Goal: Transaction & Acquisition: Purchase product/service

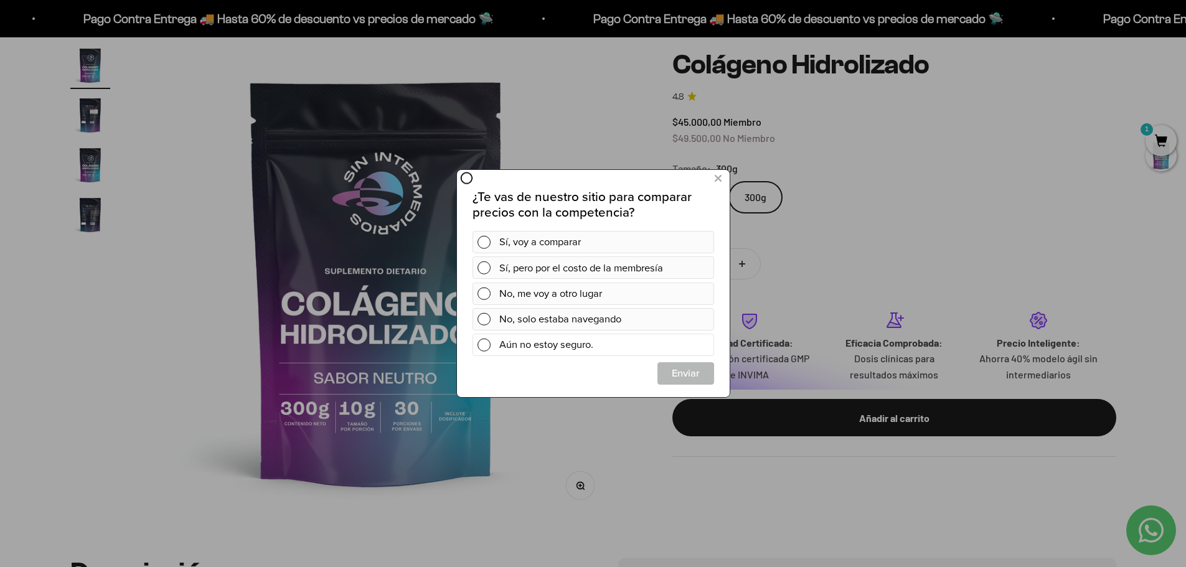
click at [485, 344] on span at bounding box center [483, 345] width 13 height 13
click at [677, 377] on span "Cerrar" at bounding box center [684, 373] width 55 height 22
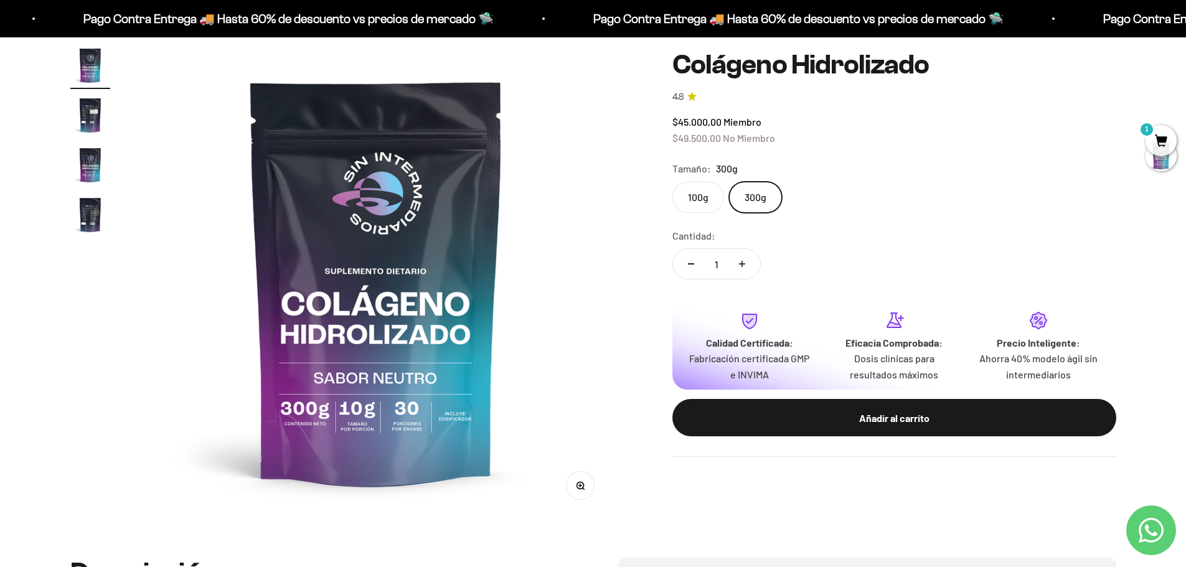
click at [1156, 530] on icon "Contact us on WhatsApp" at bounding box center [1150, 530] width 25 height 25
click at [1154, 143] on div at bounding box center [1160, 155] width 31 height 31
click at [1164, 141] on span "1" at bounding box center [1160, 140] width 31 height 31
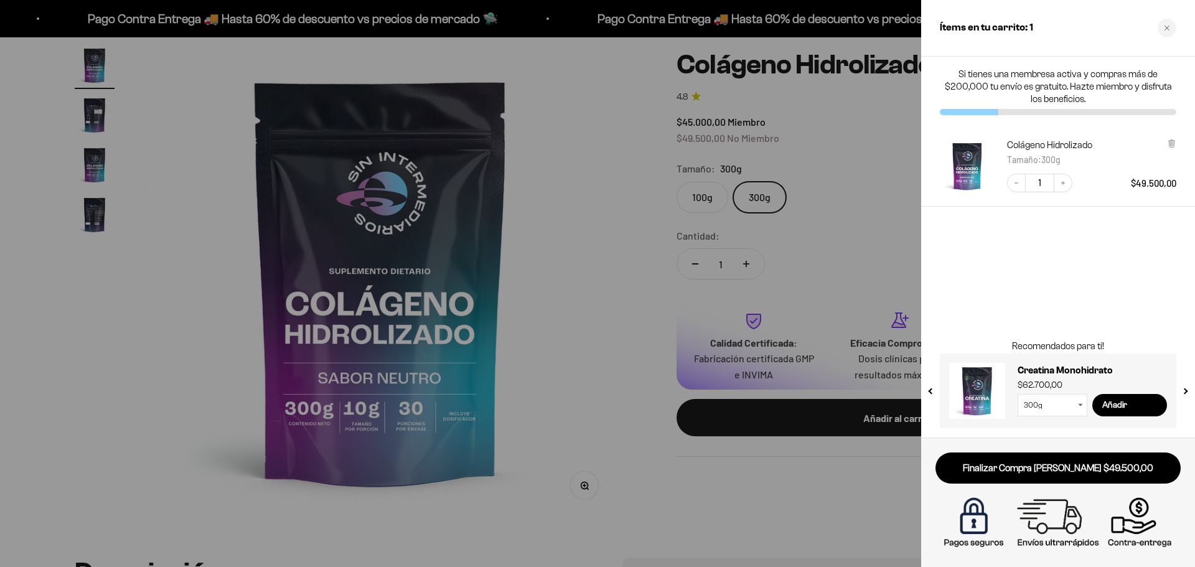
click at [582, 135] on div at bounding box center [597, 283] width 1195 height 567
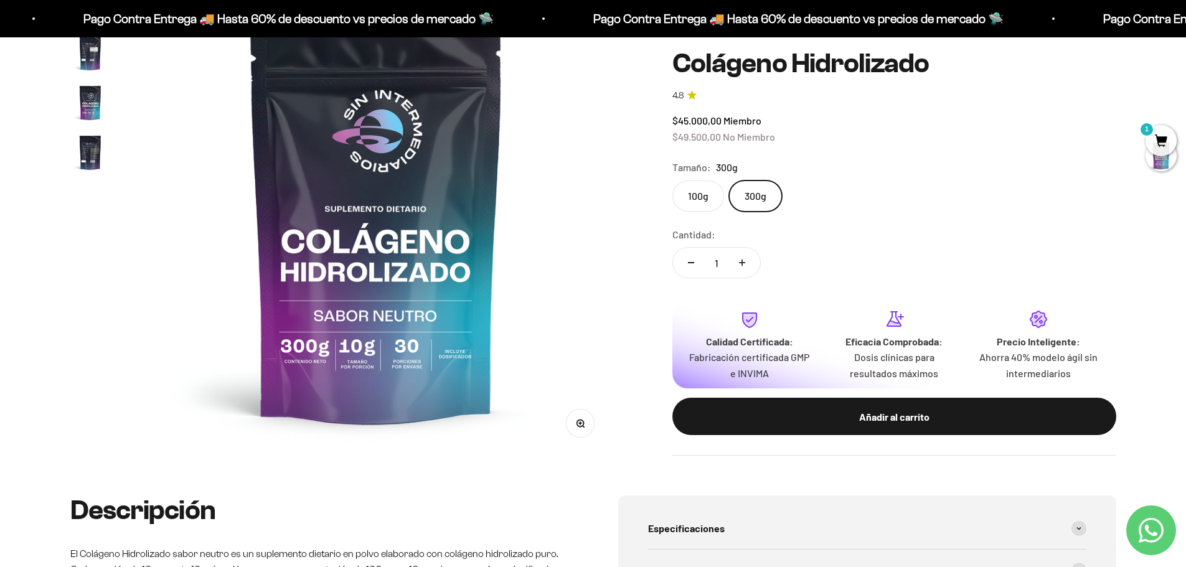
scroll to position [311, 0]
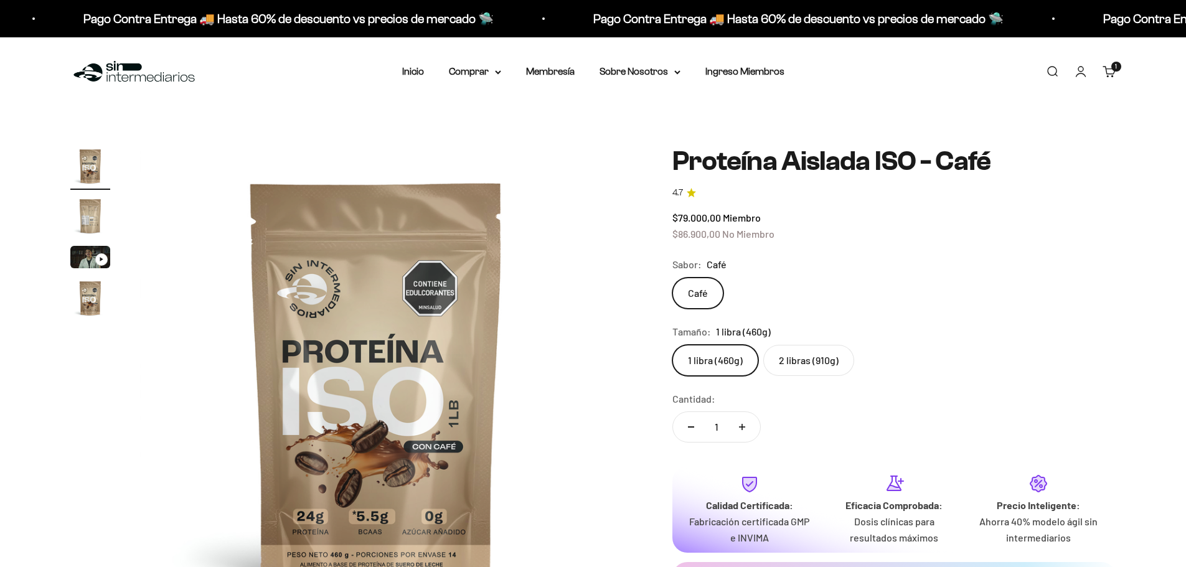
scroll to position [62, 0]
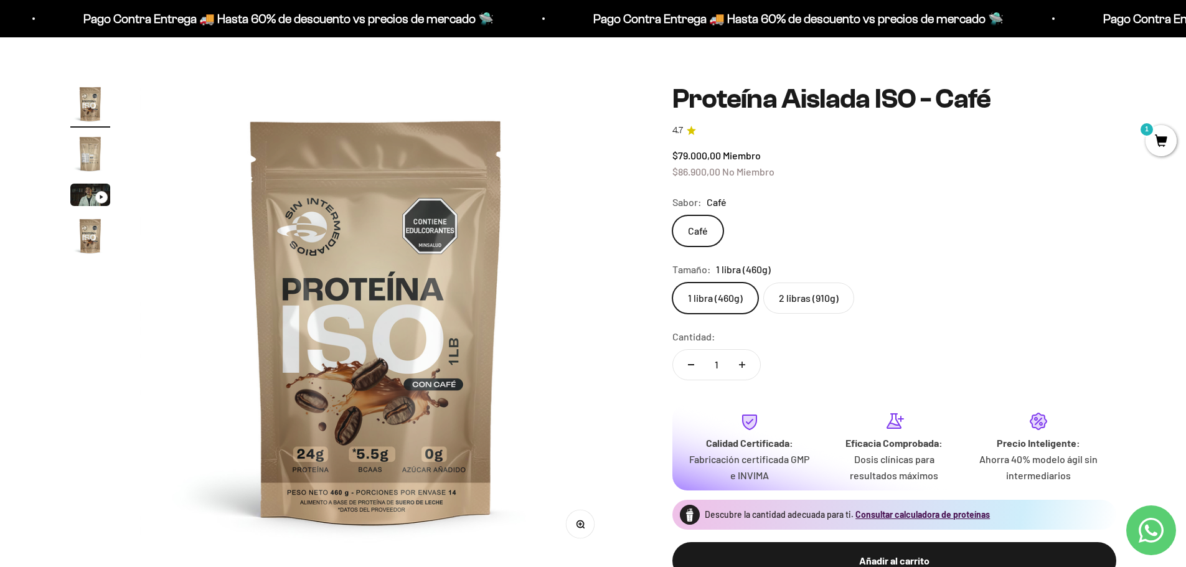
click at [95, 193] on img "Ir al artículo 3" at bounding box center [90, 195] width 40 height 22
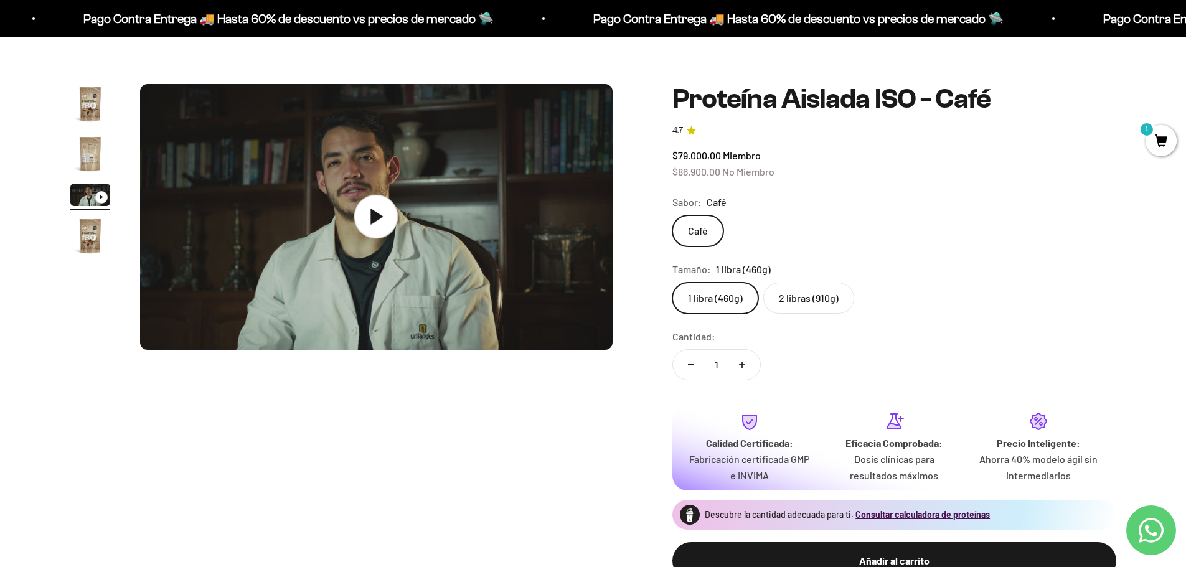
click at [376, 222] on icon at bounding box center [376, 217] width 44 height 44
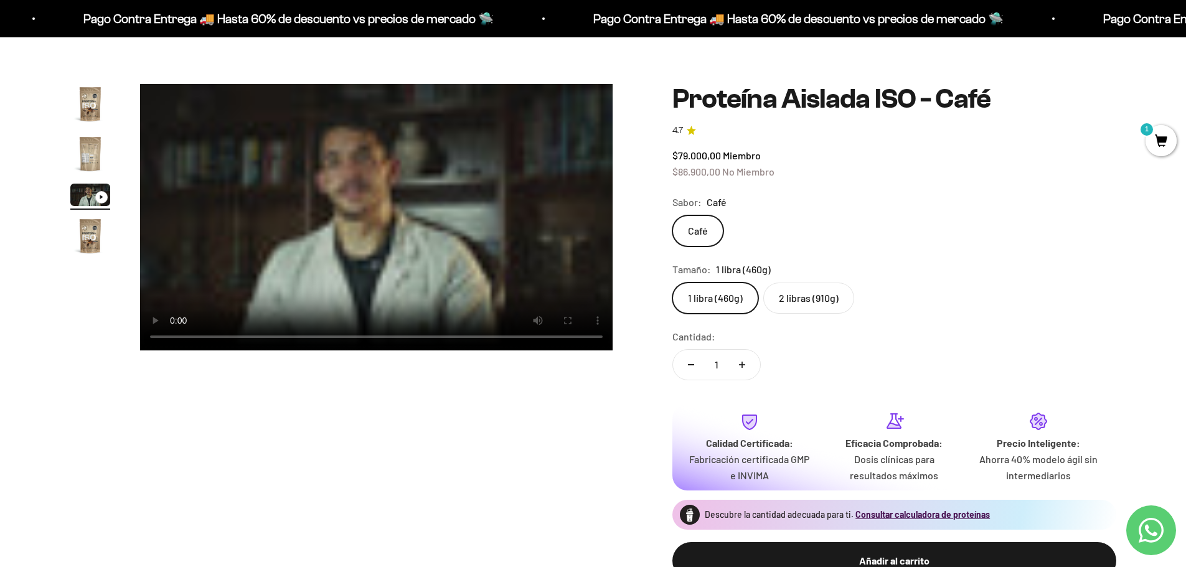
click at [799, 302] on label "2 libras (910g)" at bounding box center [808, 298] width 91 height 31
click at [672, 283] on input "2 libras (910g)" at bounding box center [672, 282] width 1 height 1
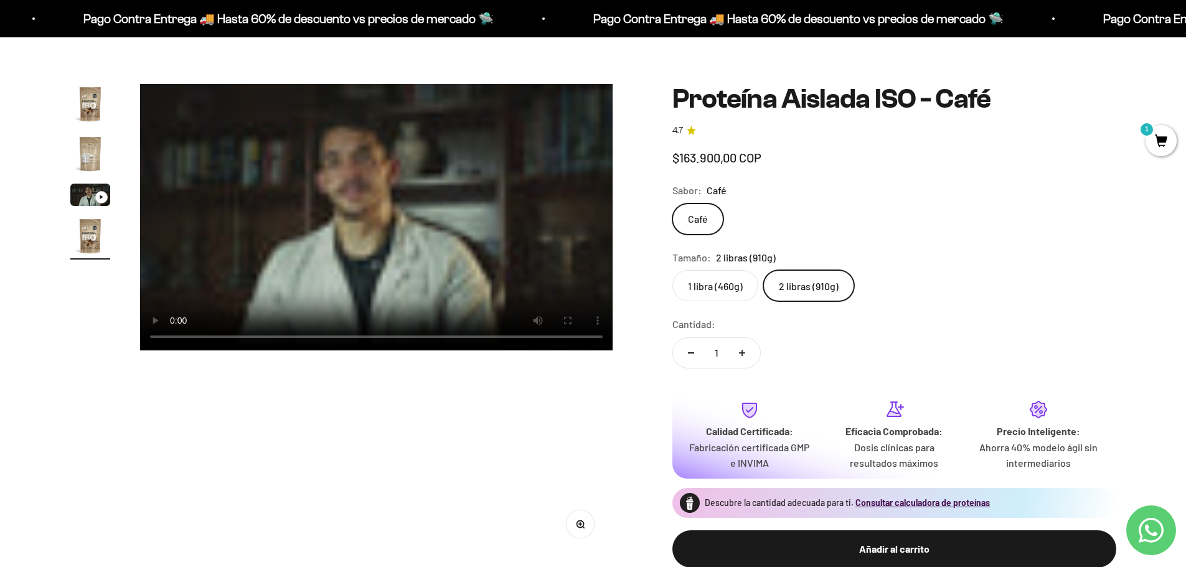
scroll to position [0, 1463]
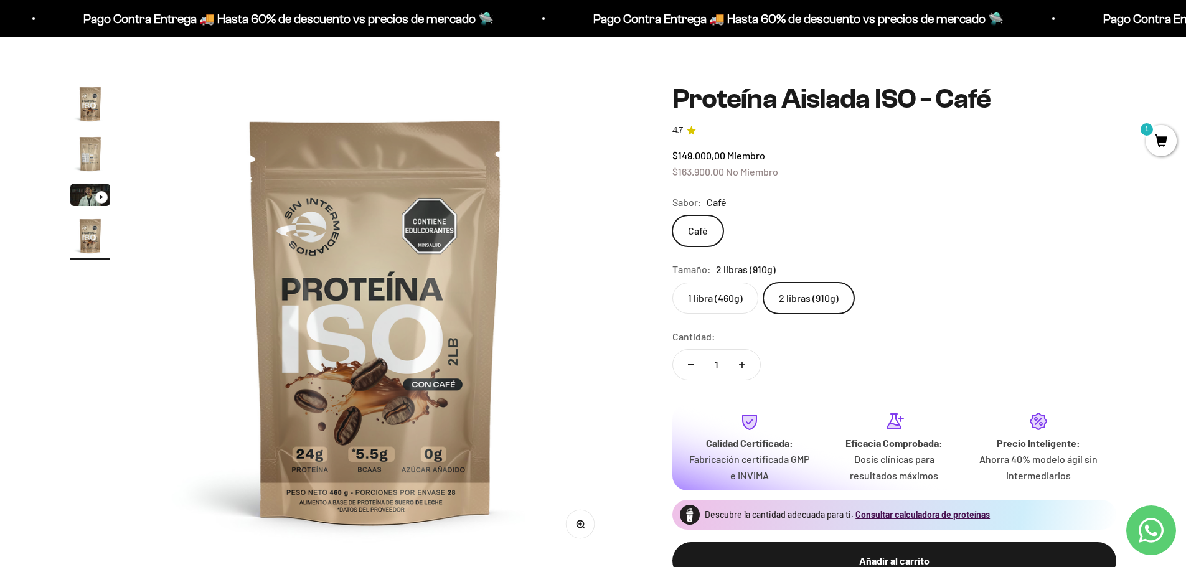
click at [81, 195] on img "Ir al artículo 3" at bounding box center [90, 195] width 40 height 22
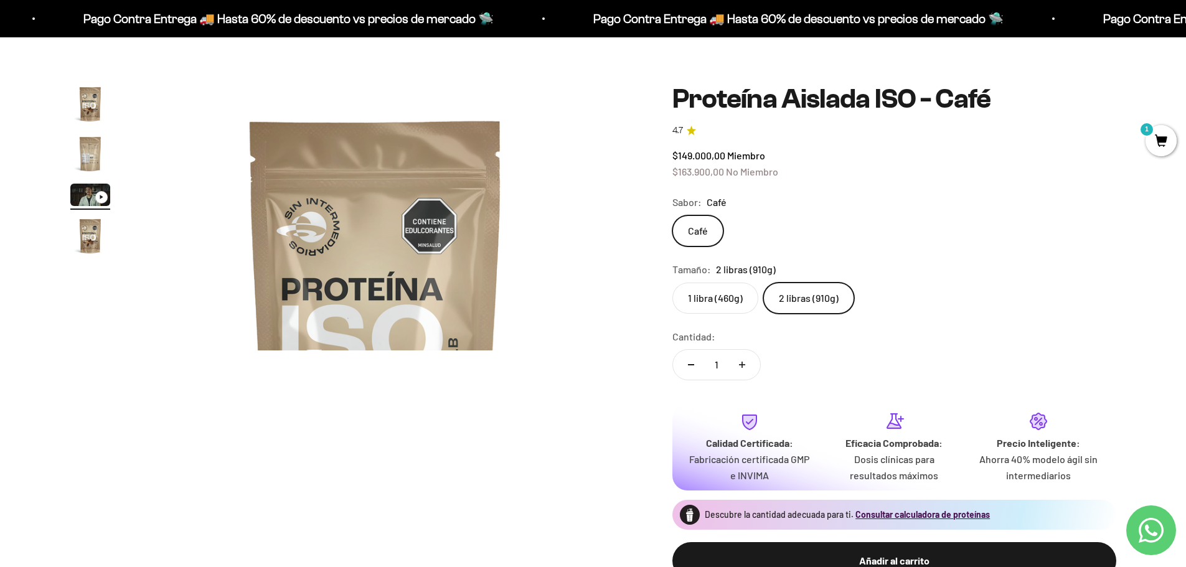
scroll to position [0, 975]
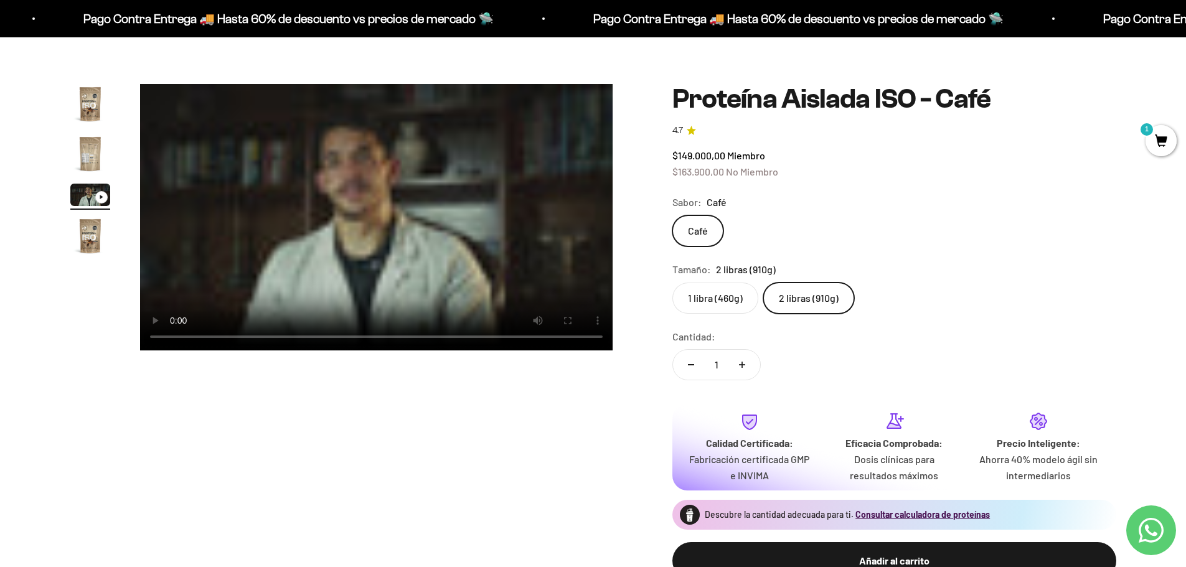
click at [407, 258] on video "Proteína Aislada ISO - Café" at bounding box center [376, 217] width 472 height 266
click at [707, 301] on label "1 libra (460g)" at bounding box center [715, 298] width 86 height 31
click at [672, 283] on input "1 libra (460g)" at bounding box center [672, 282] width 1 height 1
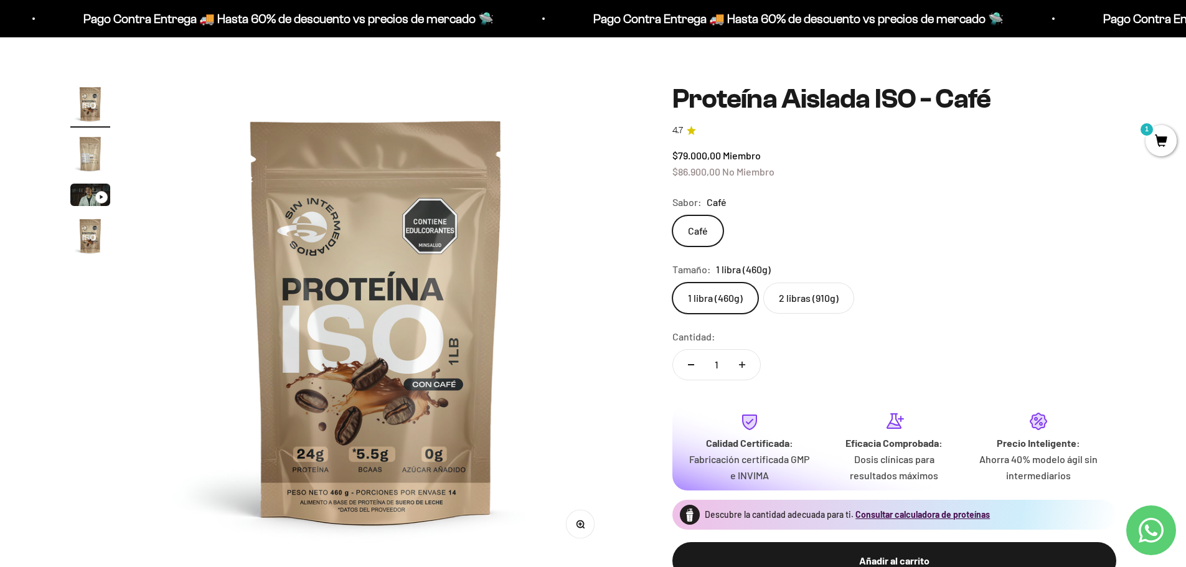
click at [83, 197] on img "Ir al artículo 3" at bounding box center [90, 195] width 40 height 22
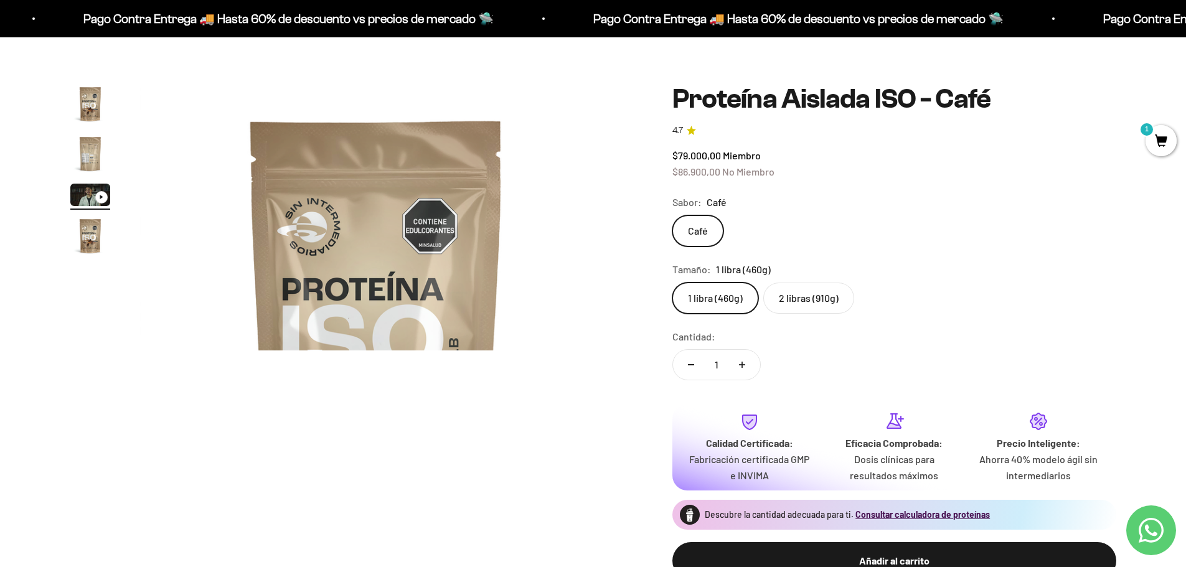
scroll to position [0, 975]
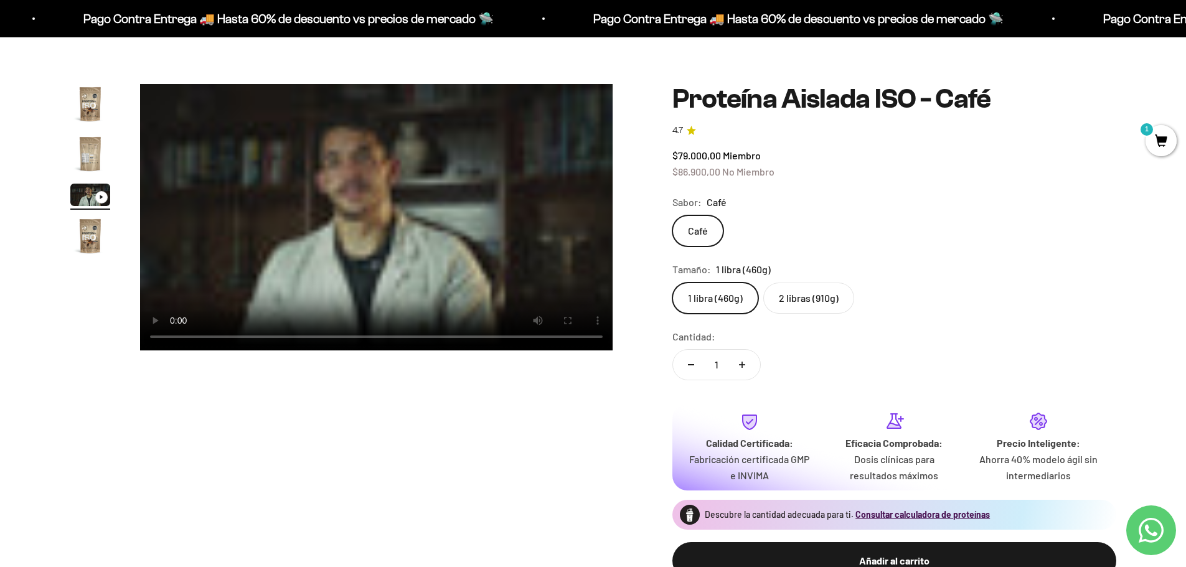
click at [414, 250] on video "Proteína Aislada ISO - Café" at bounding box center [376, 217] width 472 height 266
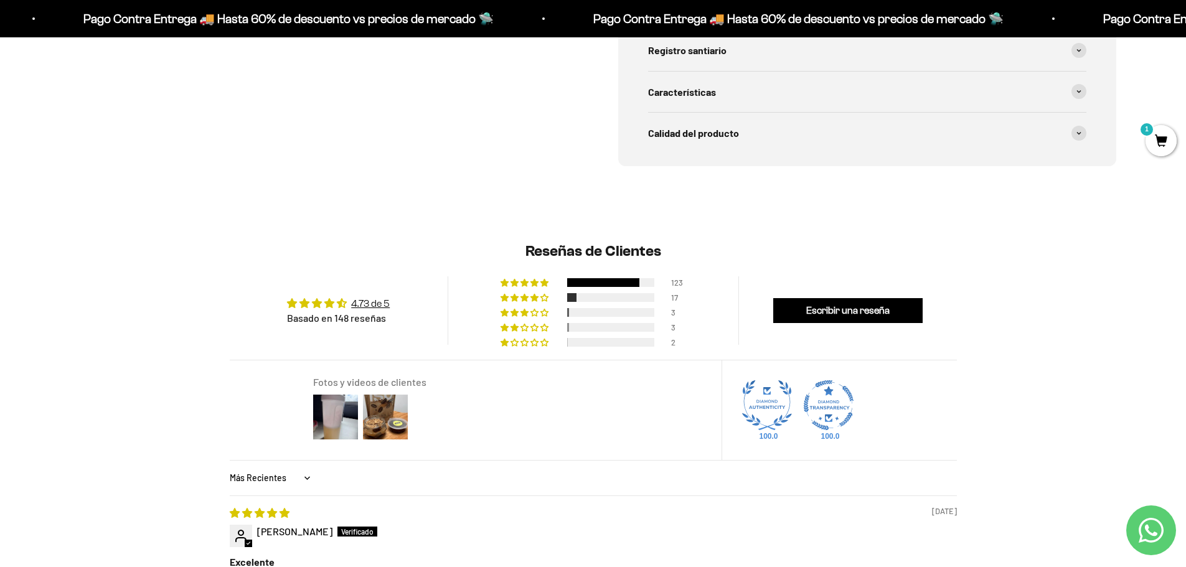
scroll to position [996, 0]
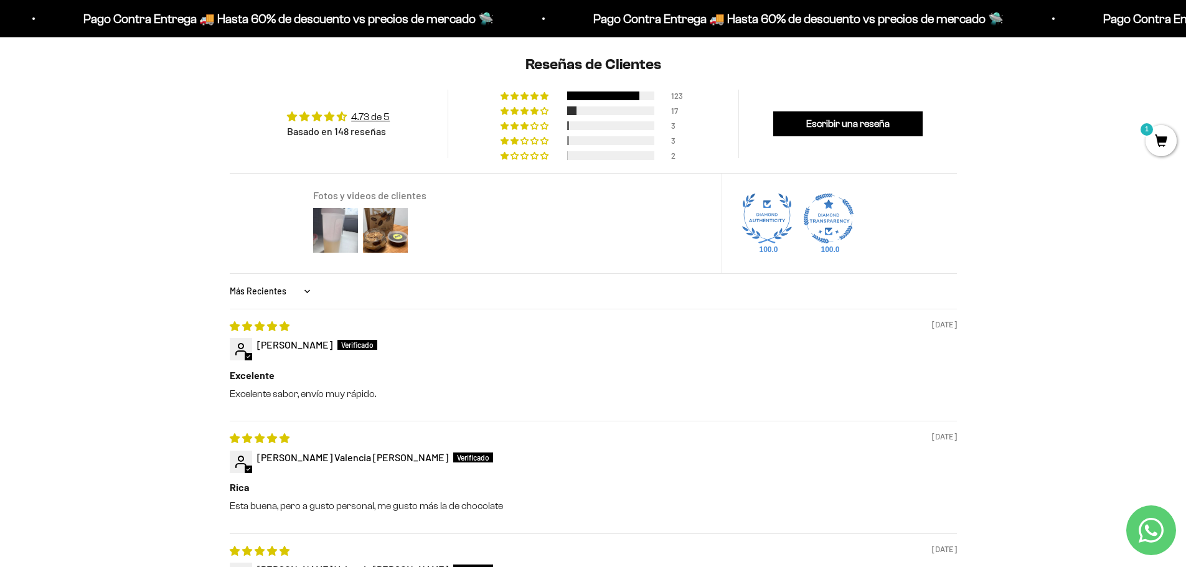
click at [344, 225] on img at bounding box center [336, 230] width 50 height 50
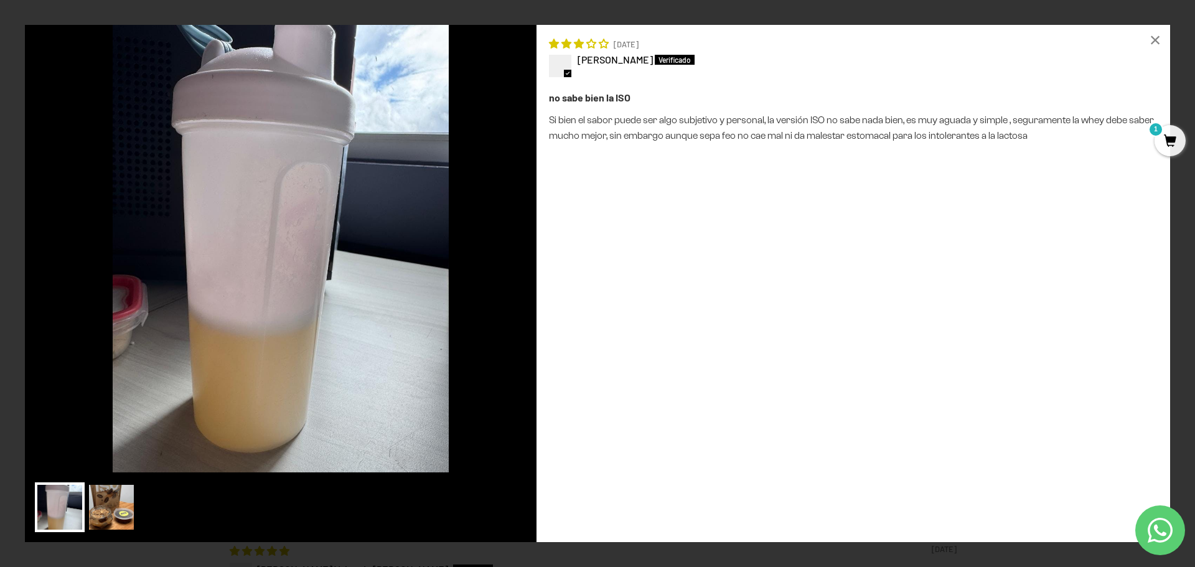
click at [114, 523] on img at bounding box center [112, 507] width 50 height 50
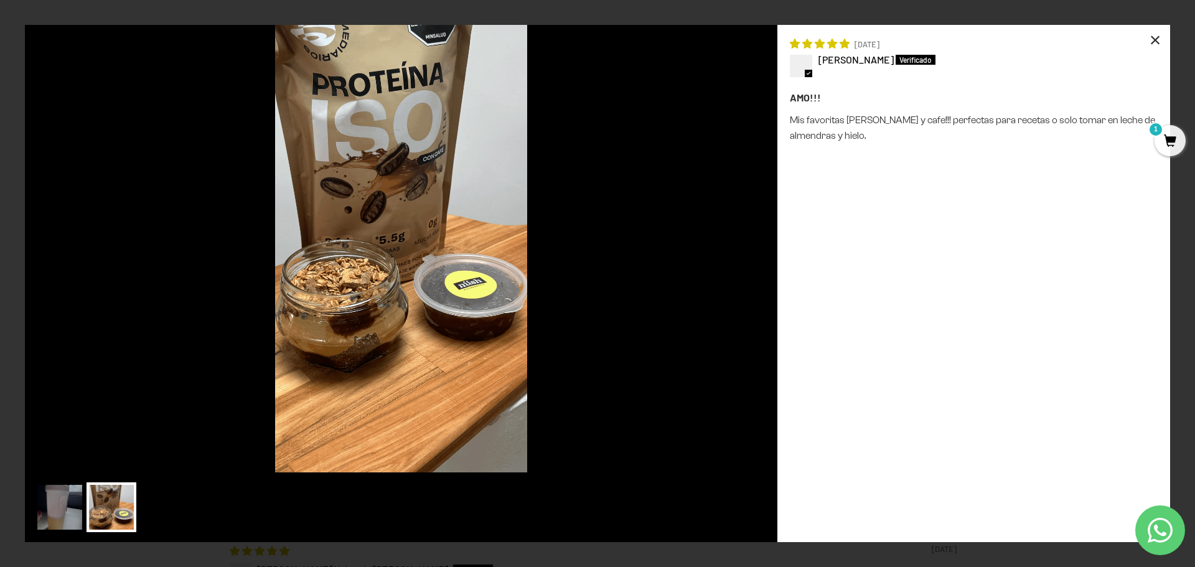
click at [1159, 40] on div "×" at bounding box center [1155, 40] width 30 height 30
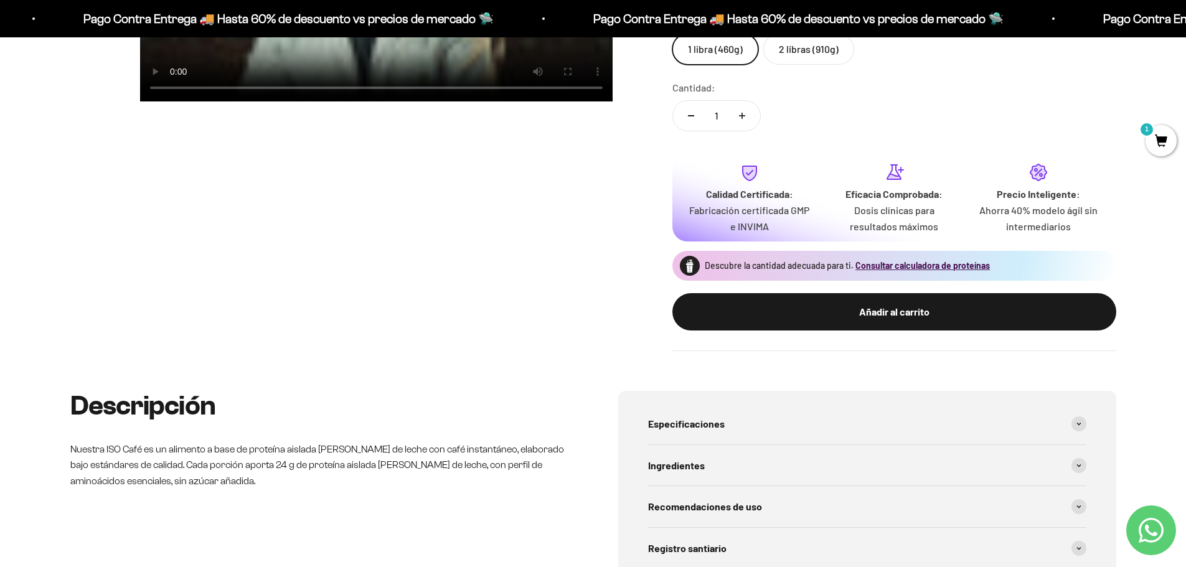
scroll to position [62, 0]
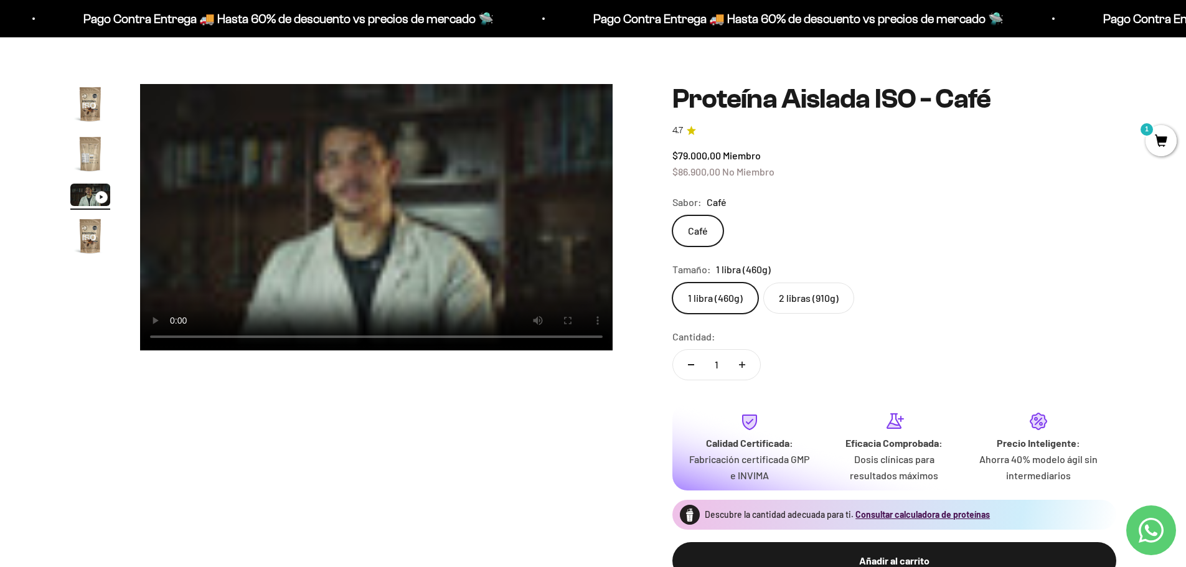
click at [410, 210] on video "Proteína Aislada ISO - Café" at bounding box center [376, 217] width 472 height 266
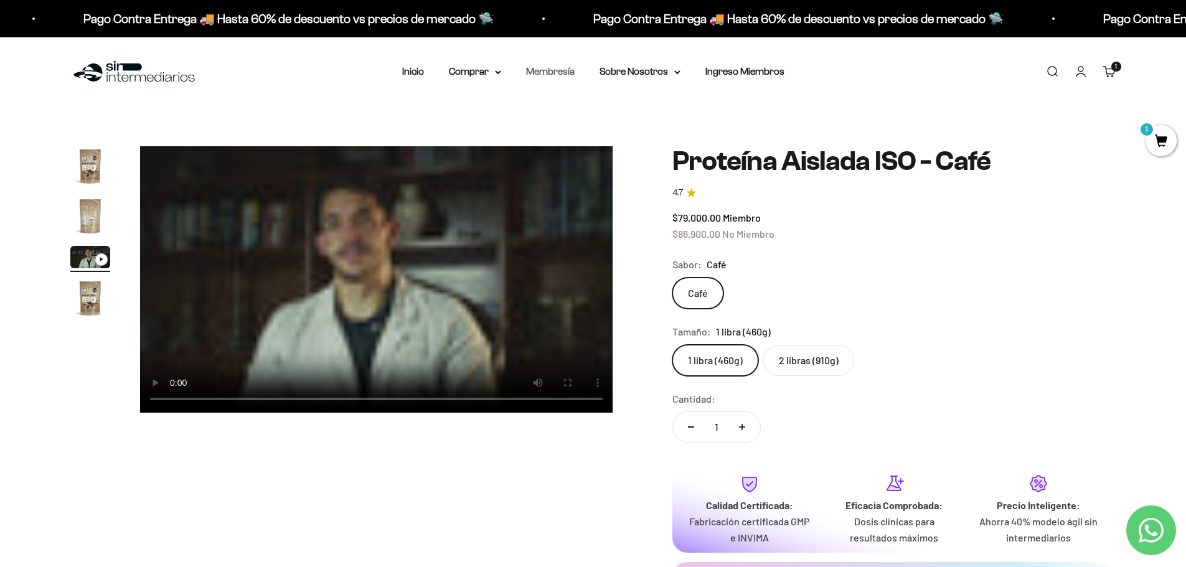
click at [553, 70] on link "Membresía" at bounding box center [550, 71] width 49 height 11
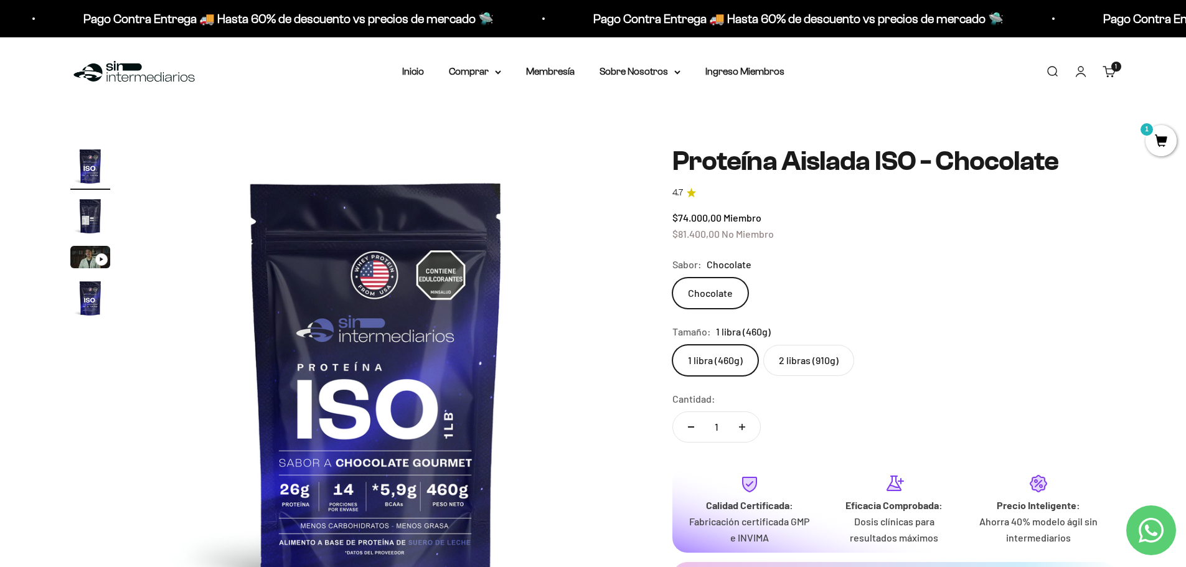
click at [93, 254] on img "Ir al artículo 3" at bounding box center [90, 257] width 40 height 22
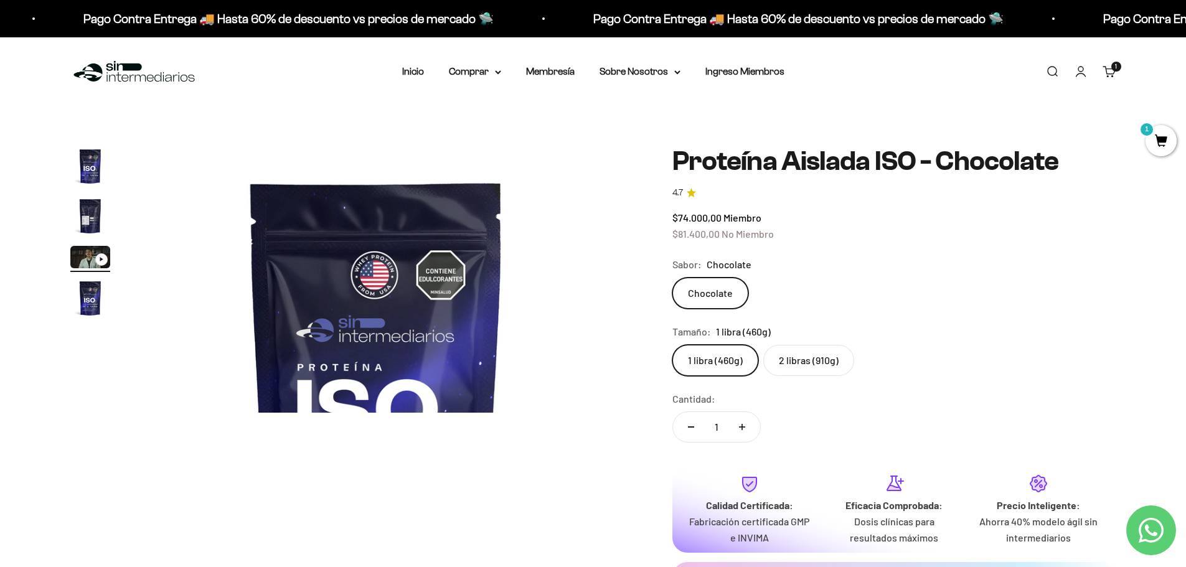
scroll to position [0, 975]
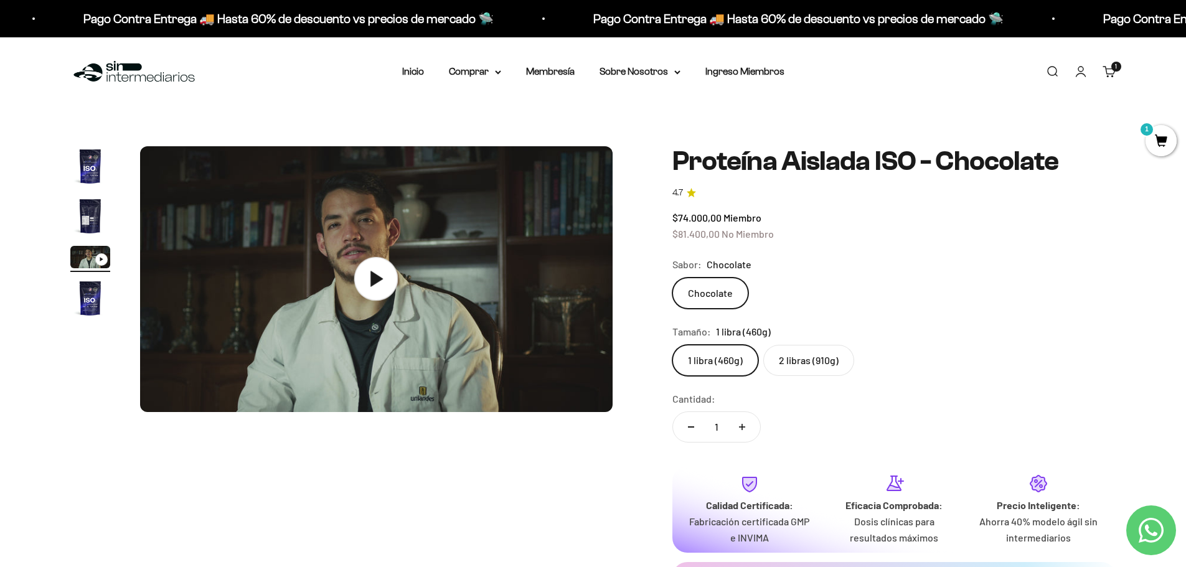
click at [385, 278] on icon at bounding box center [376, 279] width 44 height 44
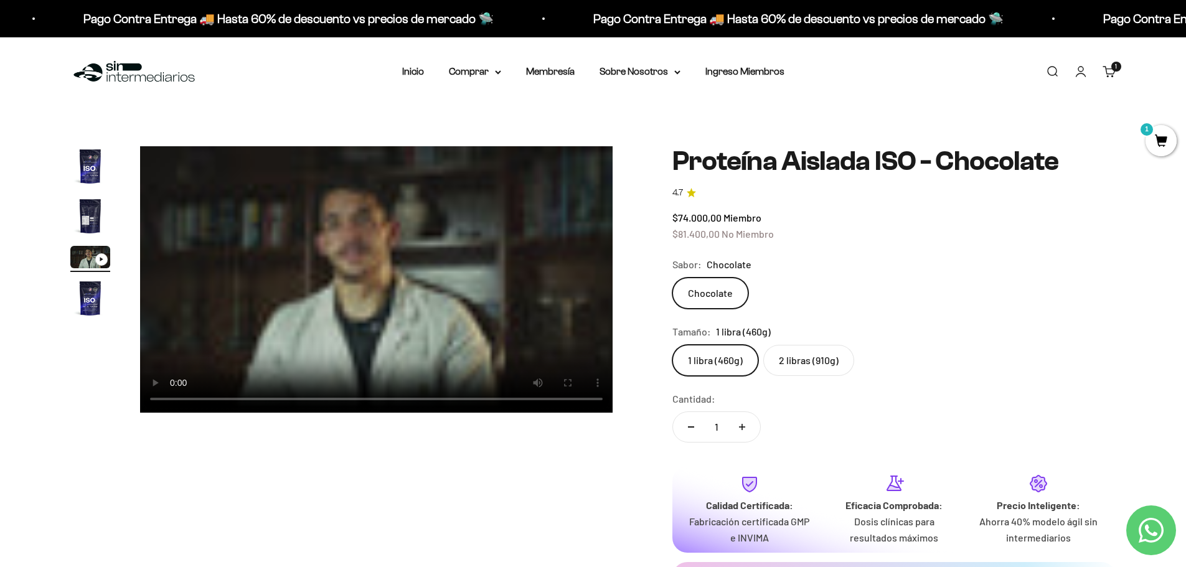
click at [92, 166] on img "Ir al artículo 1" at bounding box center [90, 166] width 40 height 40
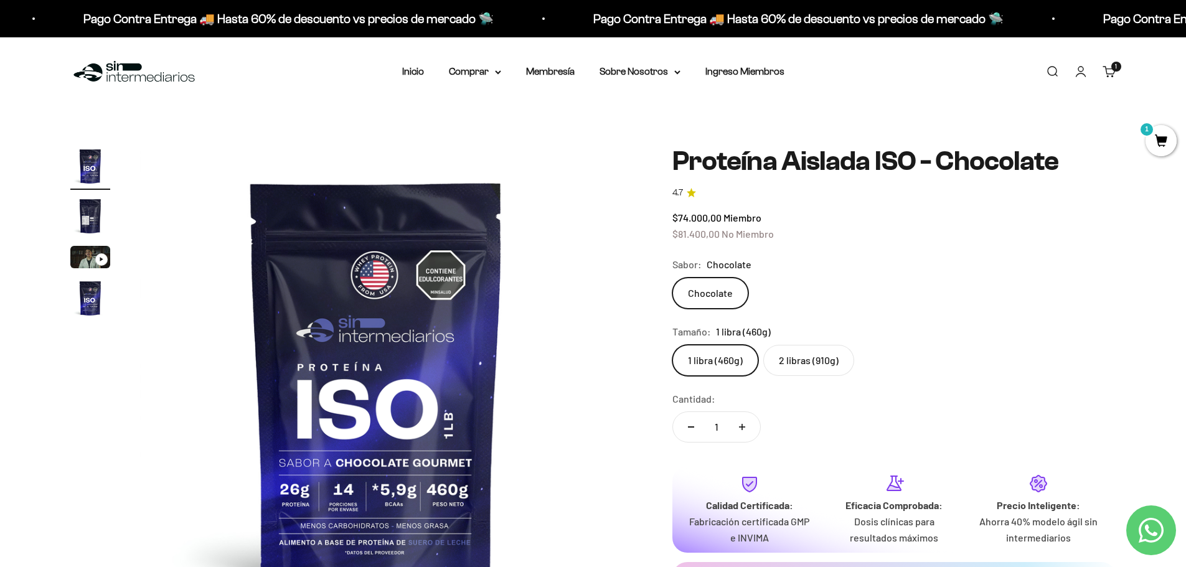
click at [719, 362] on label "1 libra (460g)" at bounding box center [715, 360] width 86 height 31
click at [672, 345] on input "1 libra (460g)" at bounding box center [672, 344] width 1 height 1
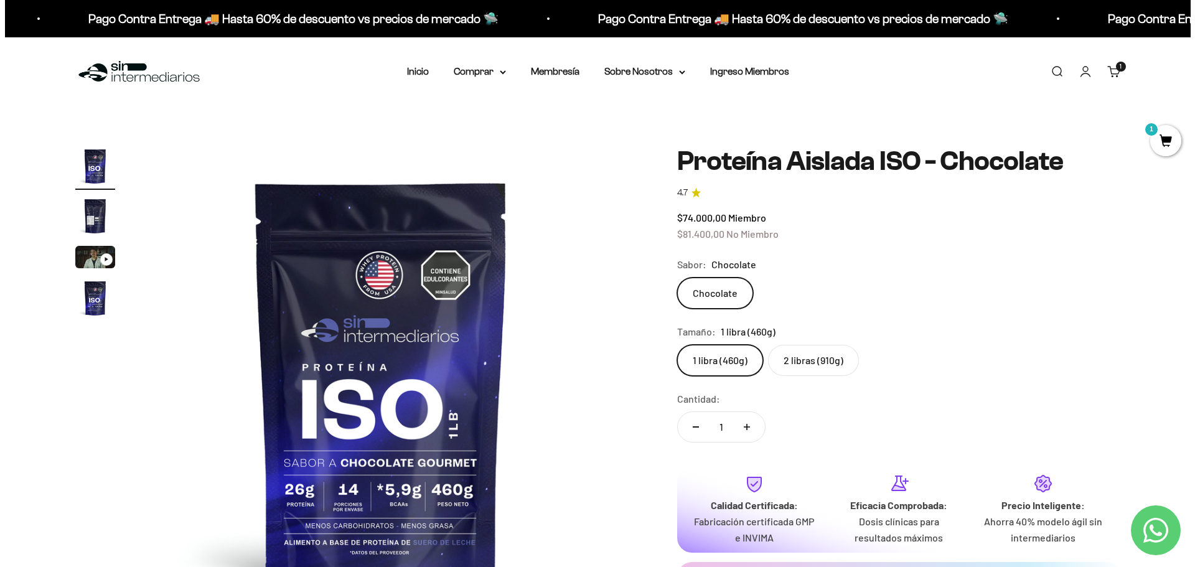
scroll to position [124, 0]
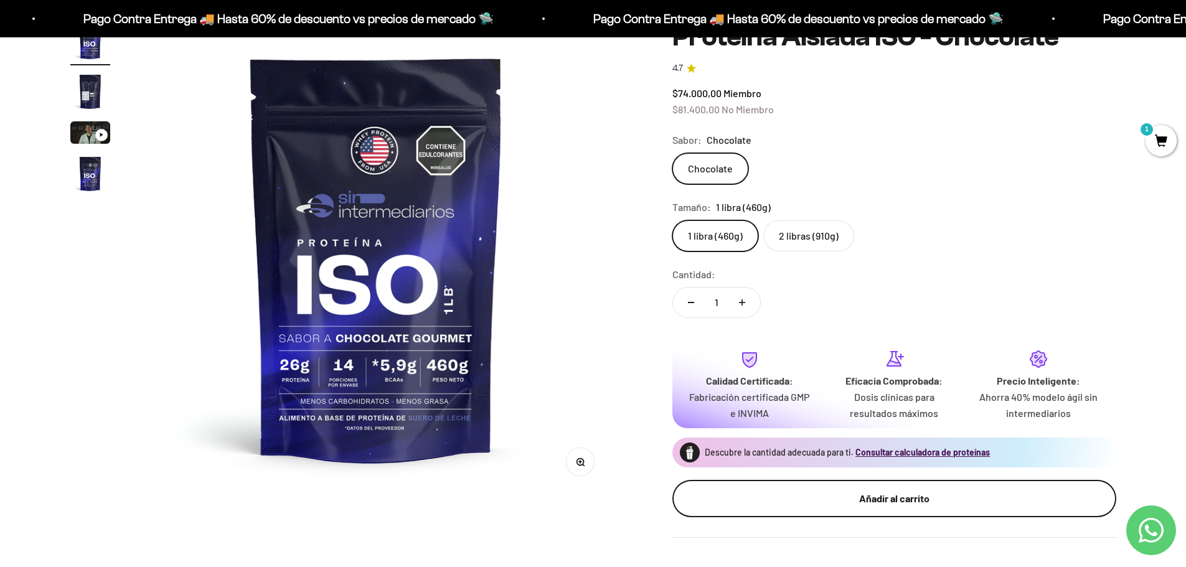
click at [890, 501] on div "Añadir al carrito" at bounding box center [894, 498] width 394 height 16
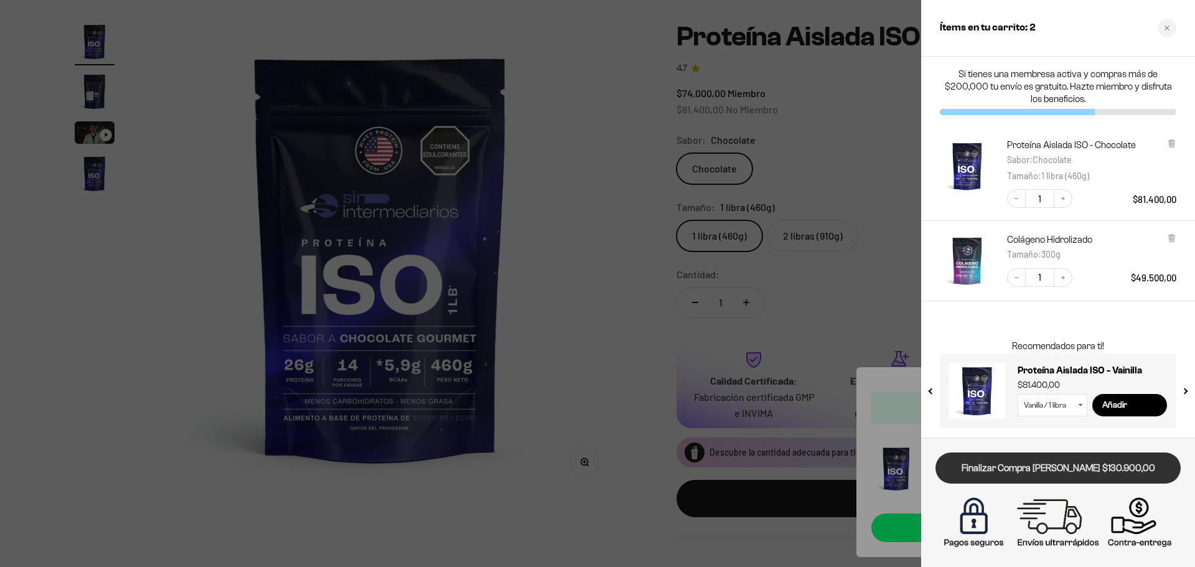
click at [1102, 472] on link "Finalizar Compra Segura $130.900,00" at bounding box center [1057, 468] width 245 height 32
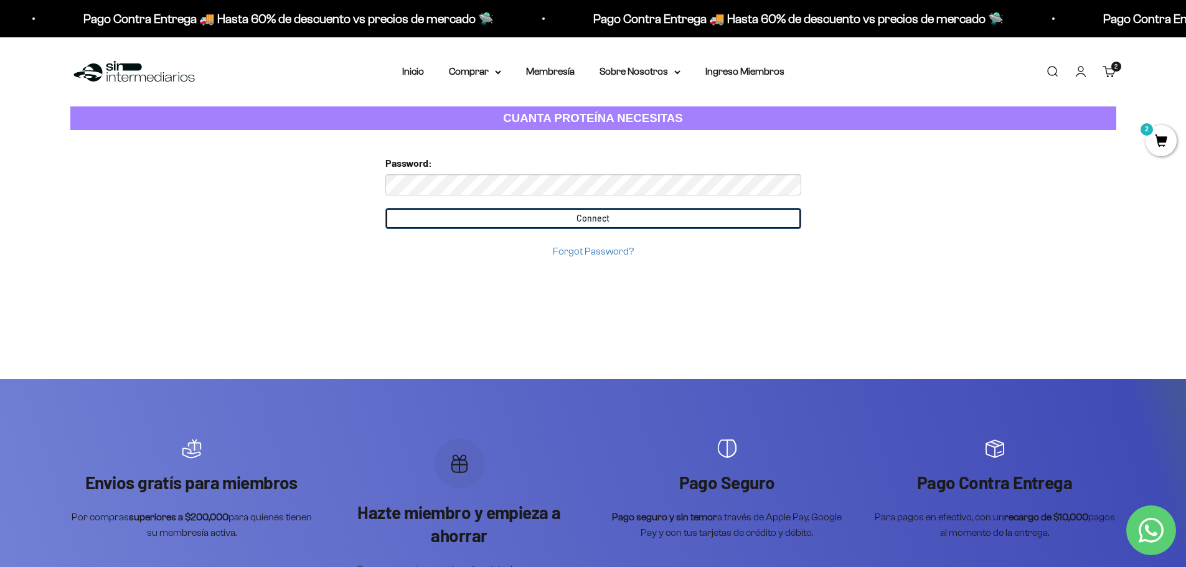
click at [607, 224] on input "Connect" at bounding box center [593, 218] width 416 height 21
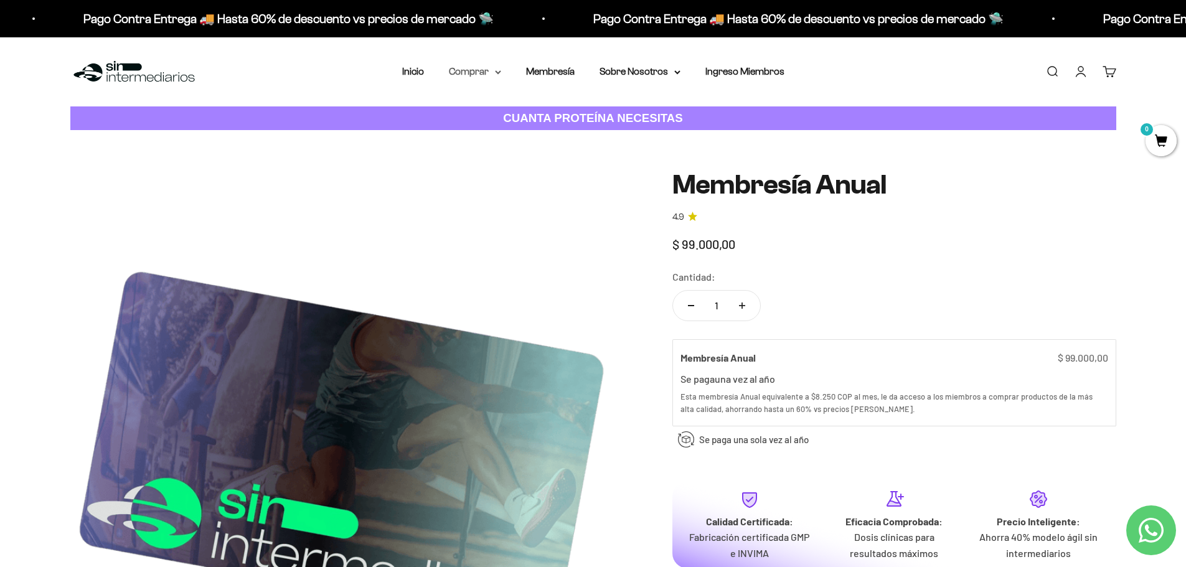
click at [484, 72] on summary "Comprar" at bounding box center [475, 71] width 52 height 16
click at [494, 111] on span "Proteínas" at bounding box center [477, 111] width 42 height 11
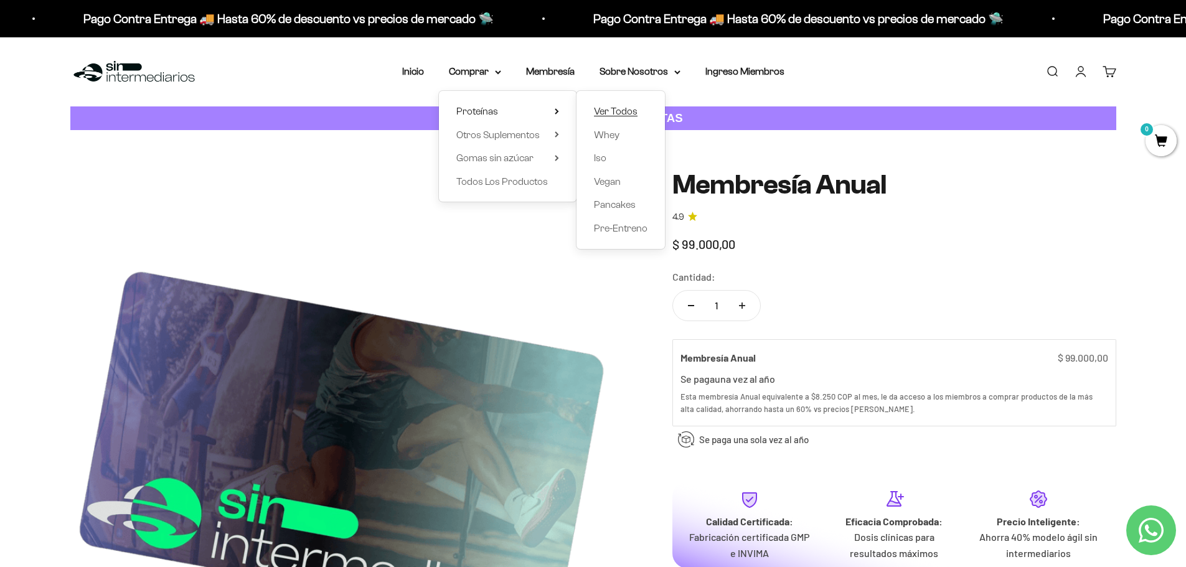
click at [608, 106] on span "Ver Todos" at bounding box center [616, 111] width 44 height 11
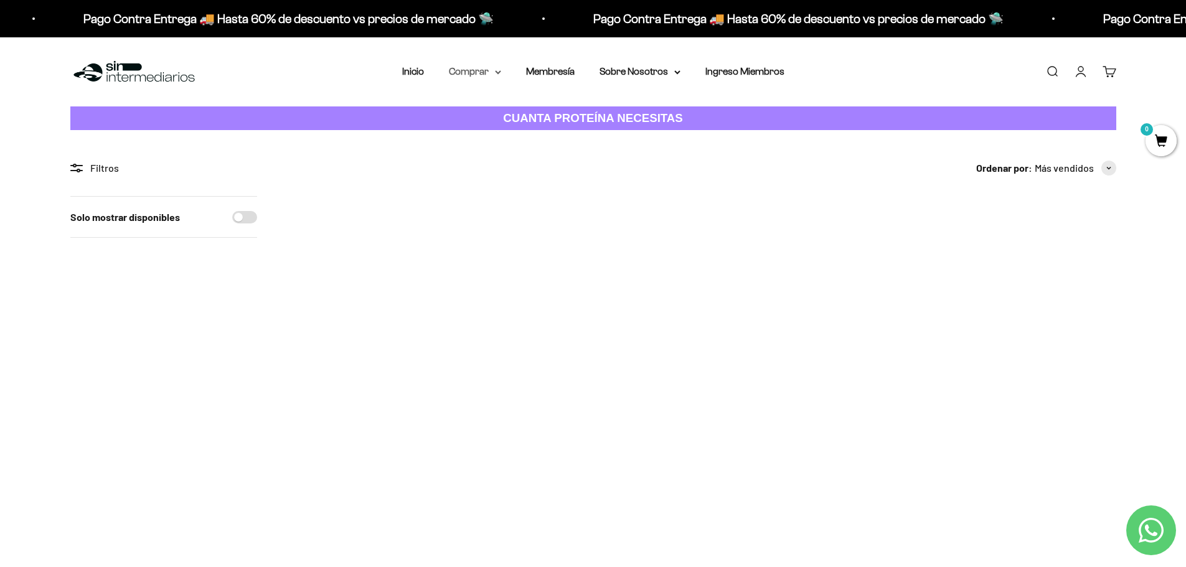
click at [473, 72] on summary "Comprar" at bounding box center [475, 71] width 52 height 16
click at [497, 131] on span "Otros Suplementos" at bounding box center [497, 134] width 83 height 11
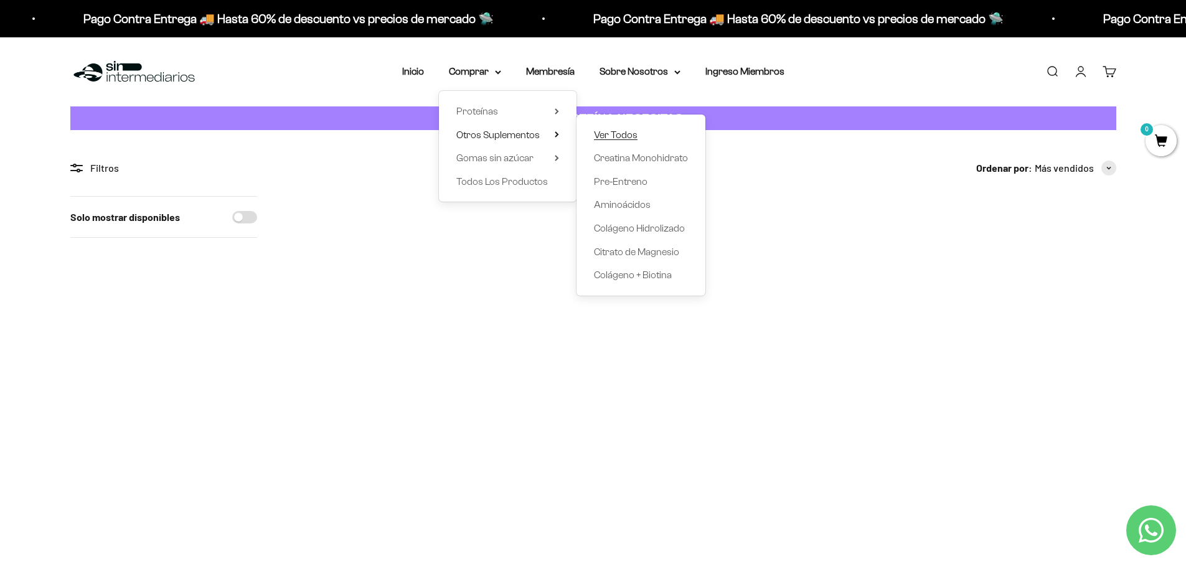
click at [614, 136] on span "Ver Todos" at bounding box center [616, 134] width 44 height 11
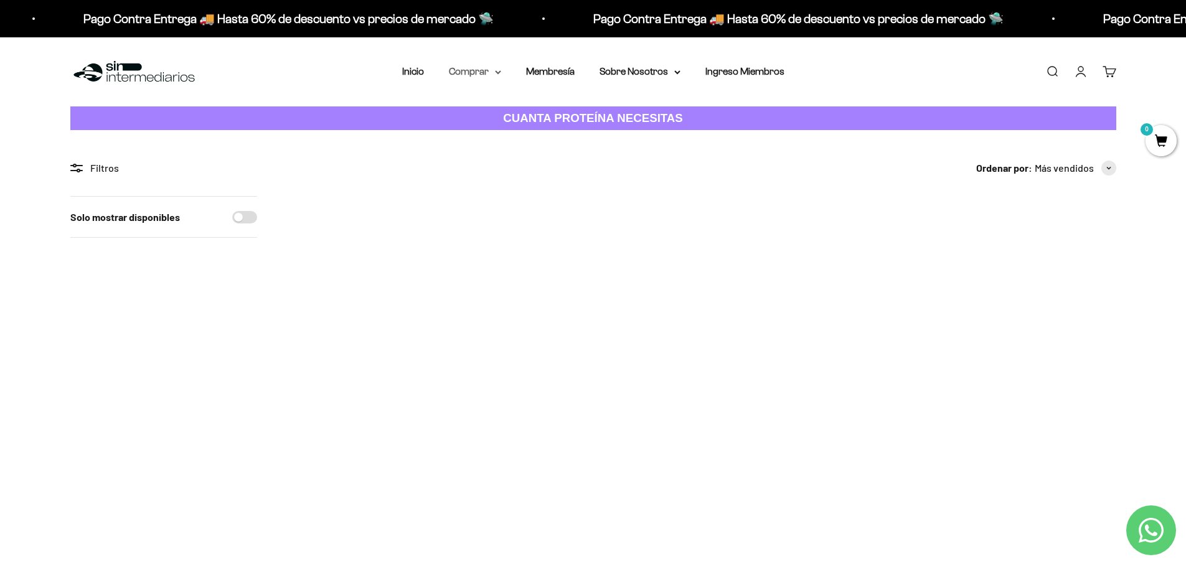
click at [471, 68] on summary "Comprar" at bounding box center [475, 71] width 52 height 16
click at [522, 158] on span "Gomas sin azúcar" at bounding box center [494, 157] width 77 height 11
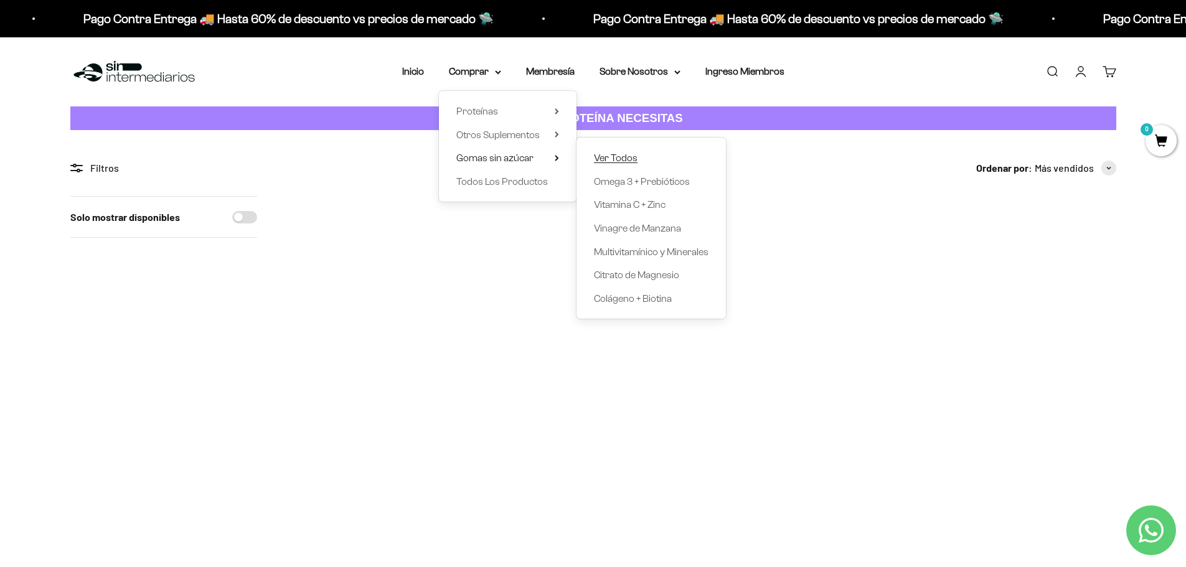
click at [625, 159] on span "Ver Todos" at bounding box center [616, 157] width 44 height 11
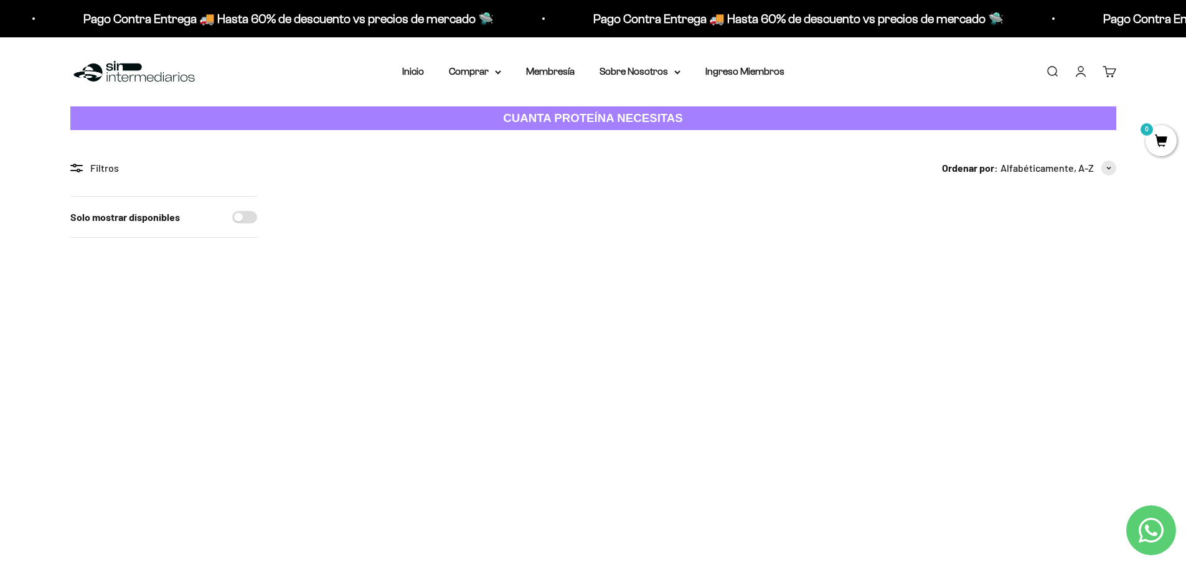
click at [1019, 298] on img at bounding box center [1039, 273] width 154 height 154
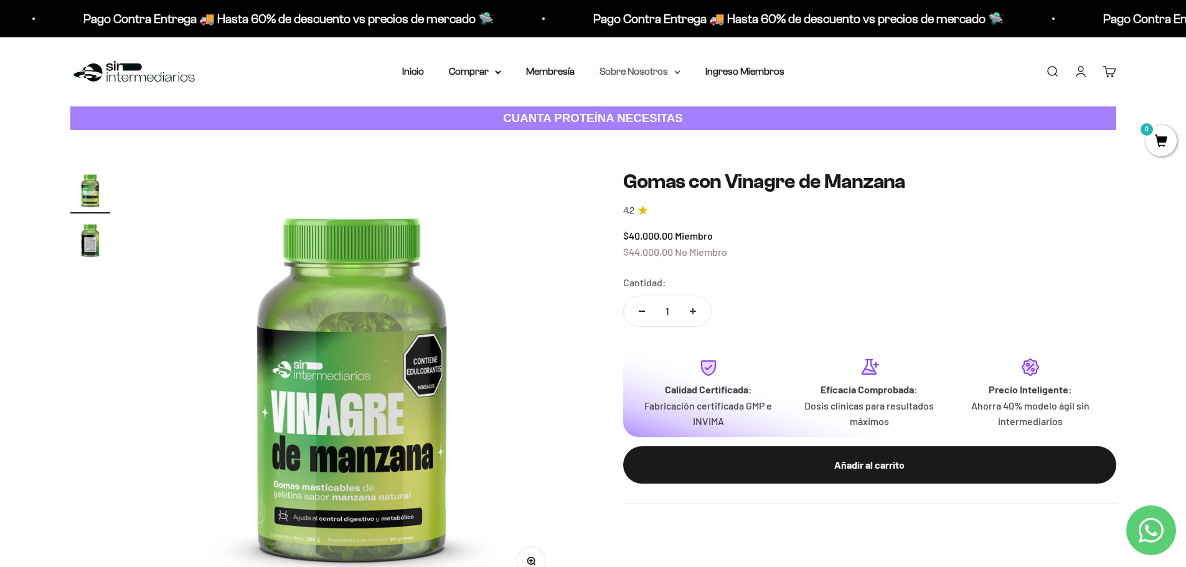
click at [623, 73] on summary "Sobre Nosotros" at bounding box center [639, 71] width 81 height 16
click at [465, 77] on summary "Comprar" at bounding box center [475, 71] width 52 height 16
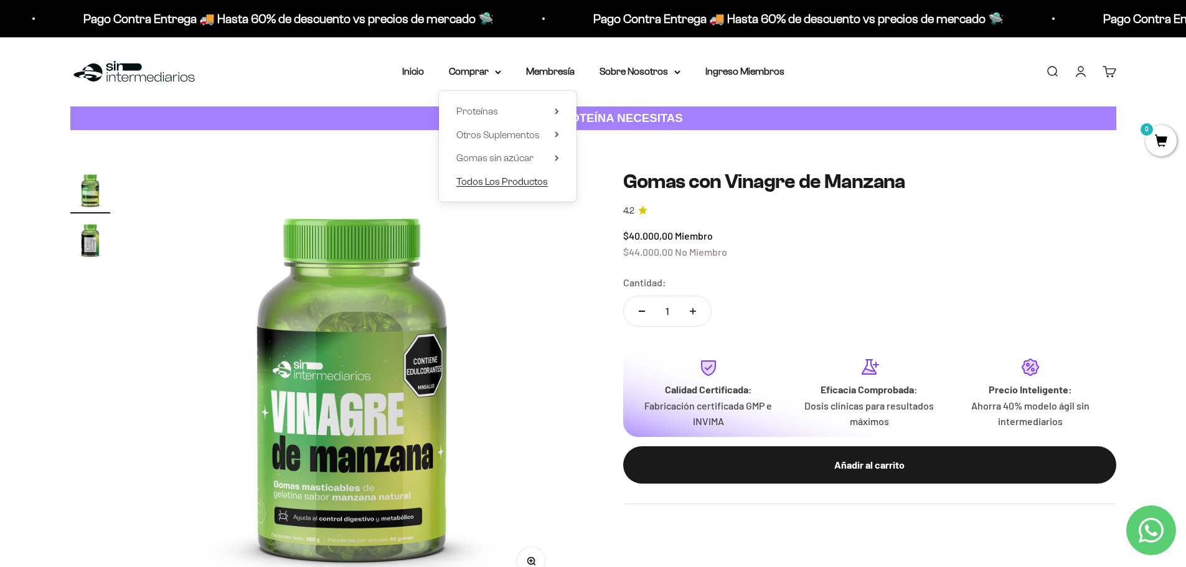
click at [504, 183] on span "Todos Los Productos" at bounding box center [501, 181] width 91 height 11
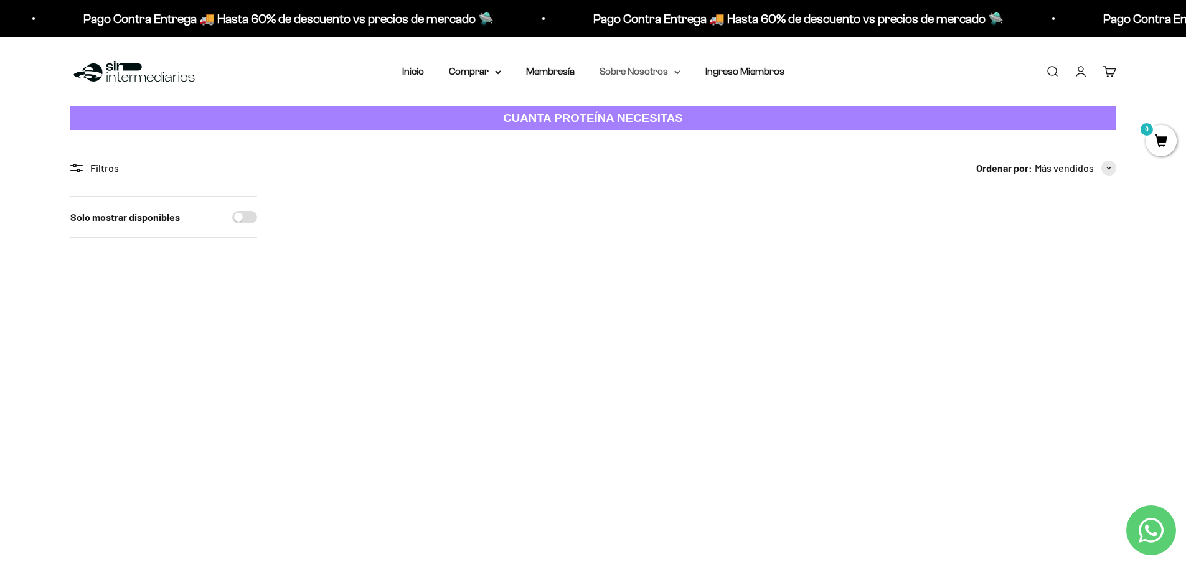
click at [630, 74] on summary "Sobre Nosotros" at bounding box center [639, 71] width 81 height 16
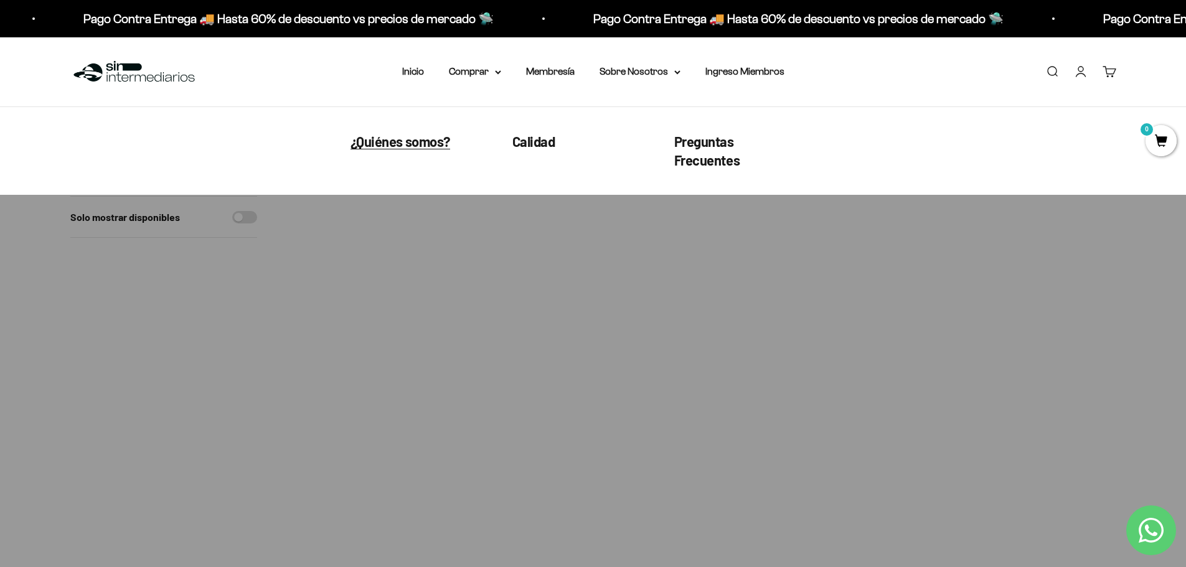
click at [416, 141] on span "¿Quiénes somos?" at bounding box center [400, 141] width 100 height 16
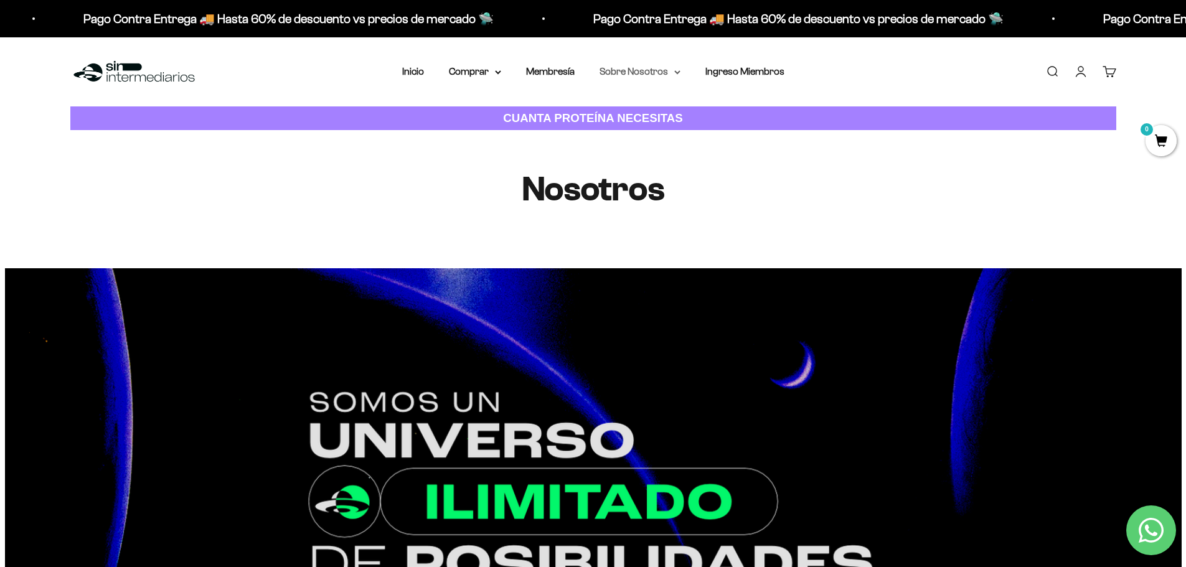
click at [638, 72] on summary "Sobre Nosotros" at bounding box center [639, 71] width 81 height 16
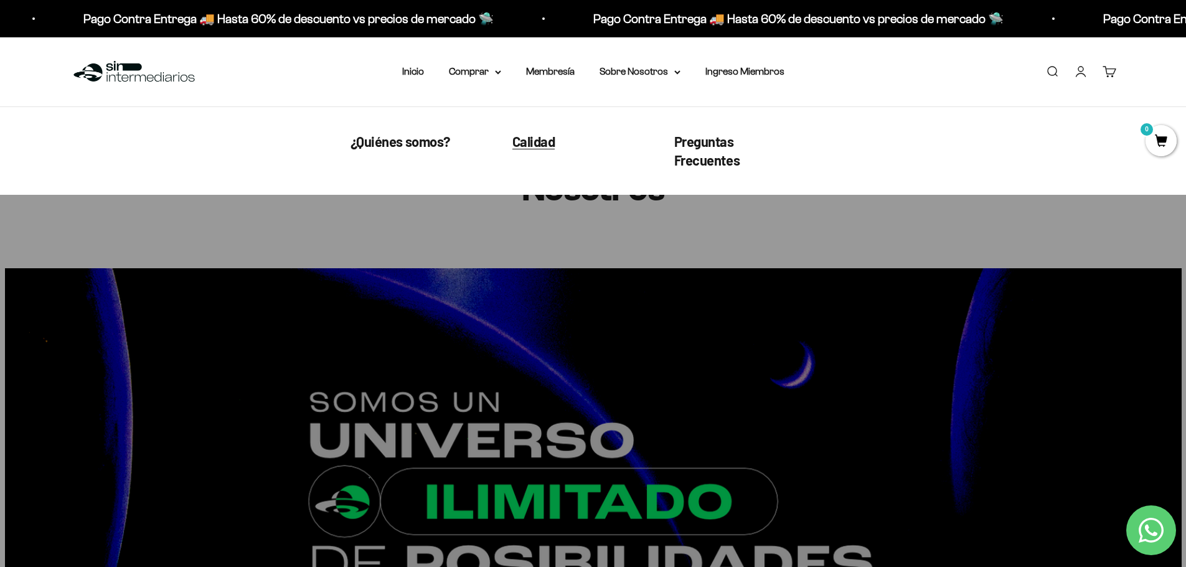
click at [534, 141] on span "Calidad" at bounding box center [533, 141] width 43 height 16
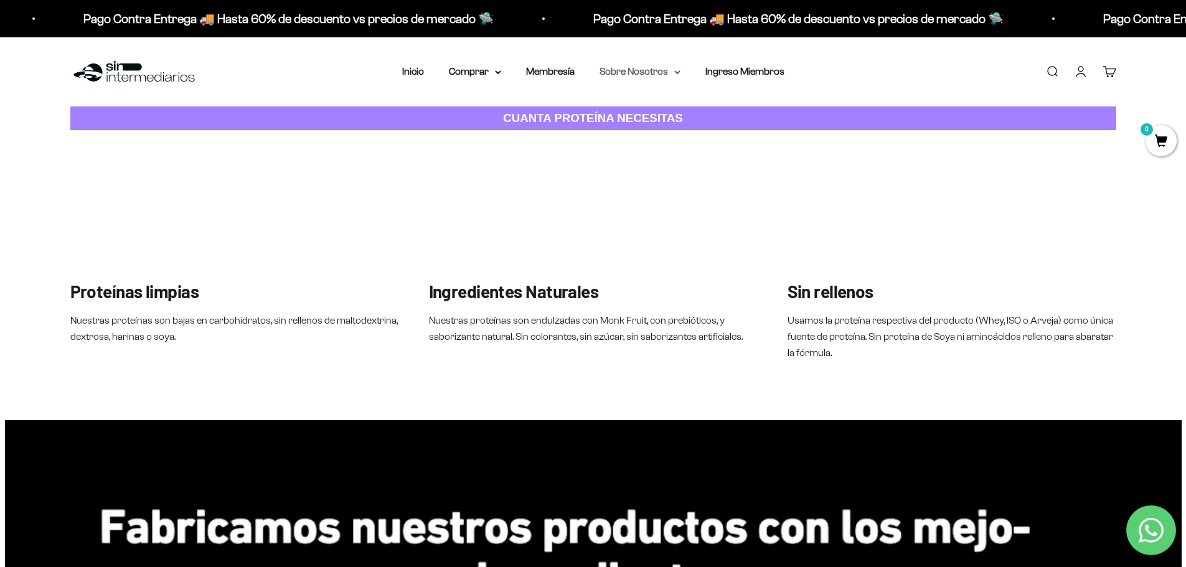
click at [639, 76] on summary "Sobre Nosotros" at bounding box center [639, 71] width 81 height 16
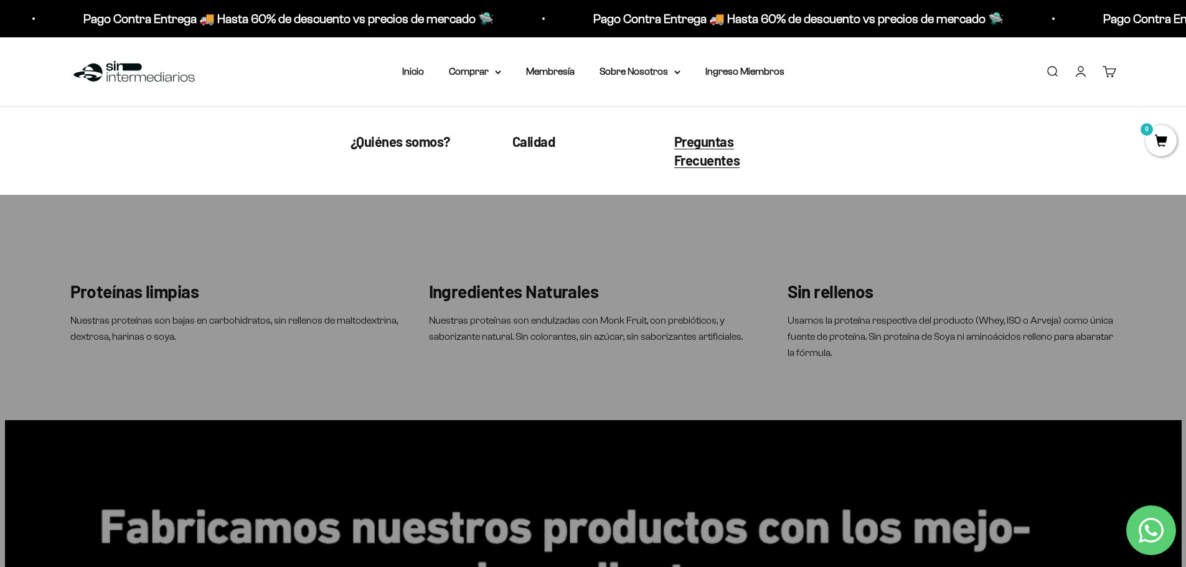
click at [708, 163] on span "Preguntas Frecuentes" at bounding box center [707, 150] width 66 height 35
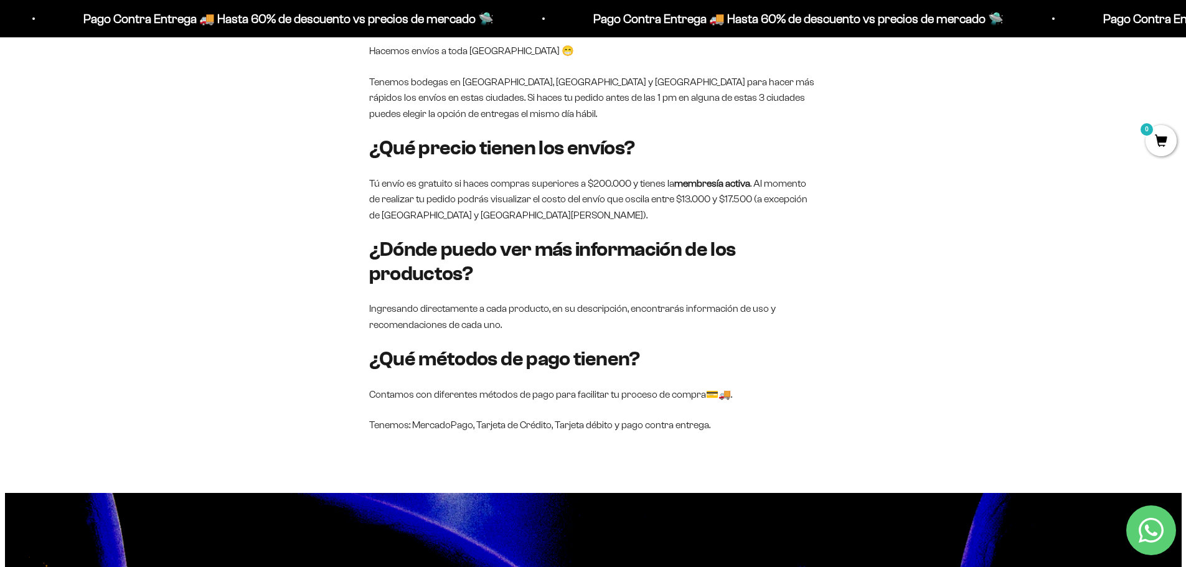
scroll to position [934, 0]
